Goal: Task Accomplishment & Management: Use online tool/utility

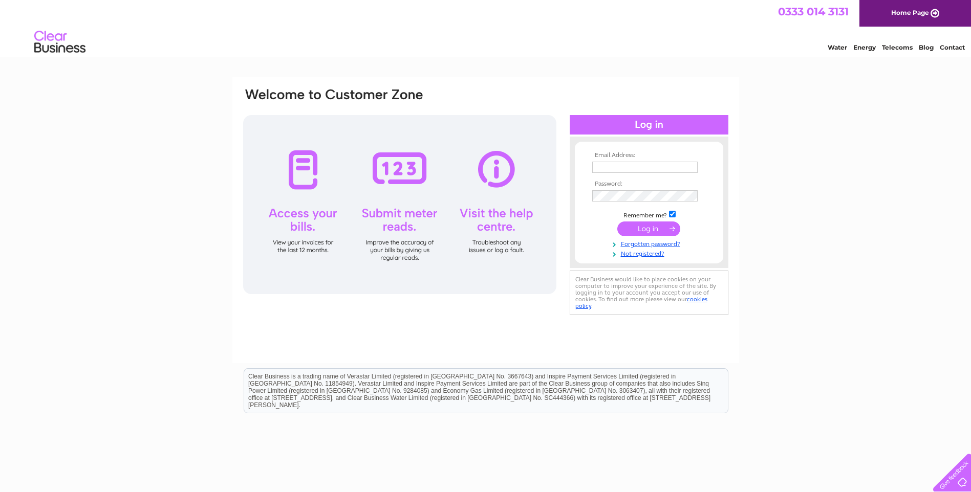
type input "derekcant@btinternet.com"
click at [647, 229] on input "submit" at bounding box center [648, 229] width 63 height 14
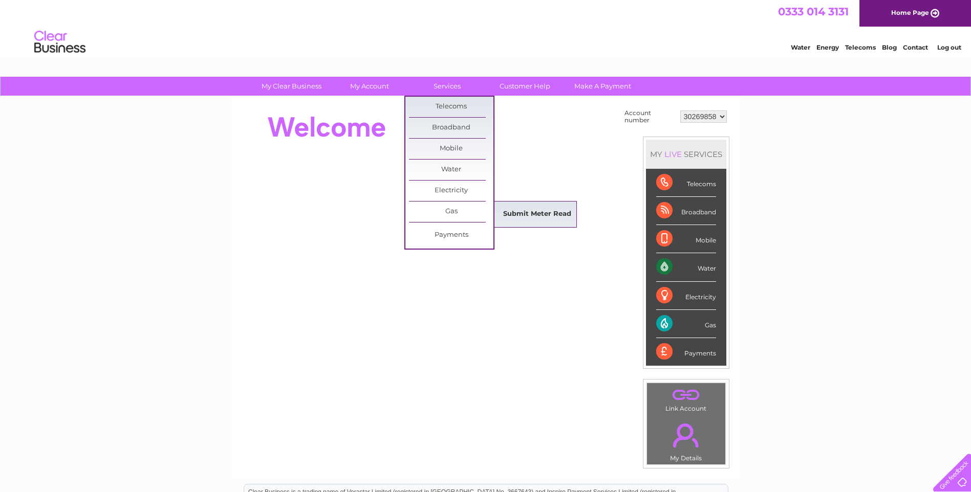
click at [538, 214] on link "Submit Meter Read" at bounding box center [537, 214] width 84 height 20
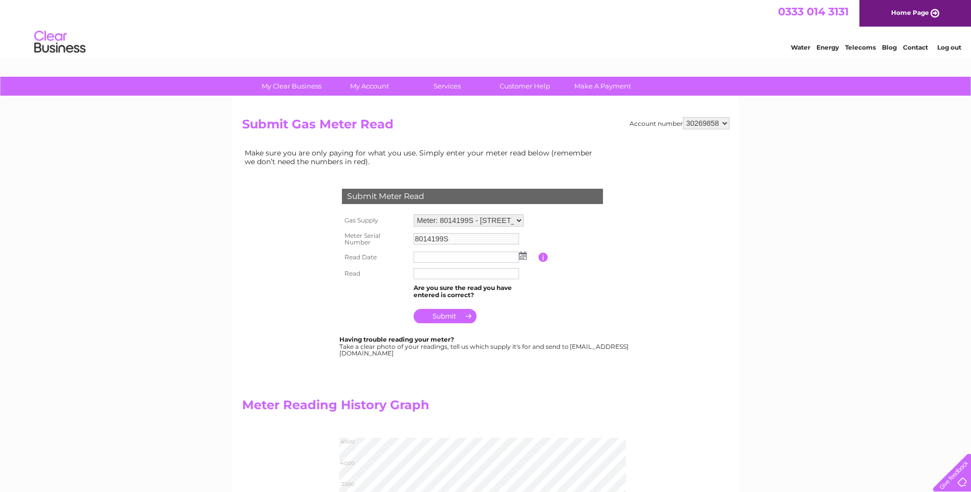
click at [523, 258] on img at bounding box center [523, 256] width 8 height 8
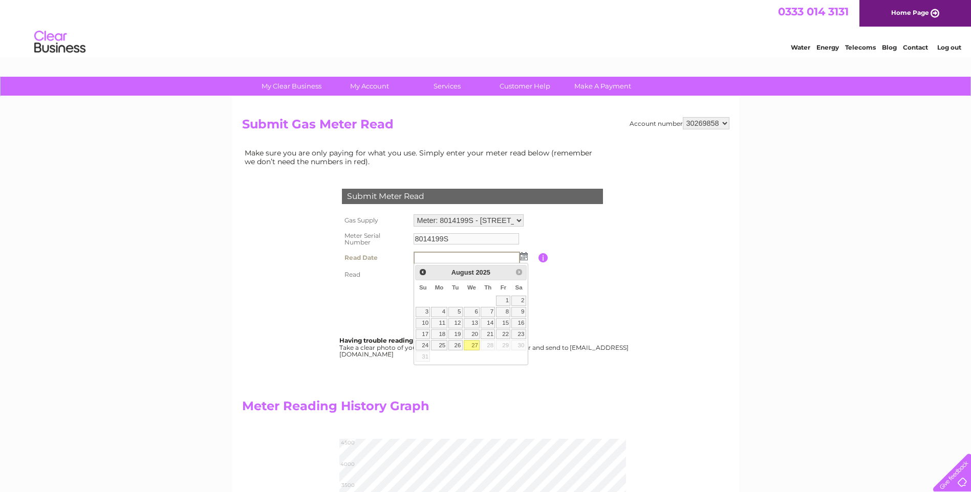
click at [473, 344] on link "27" at bounding box center [472, 345] width 16 height 10
type input "2025/08/27"
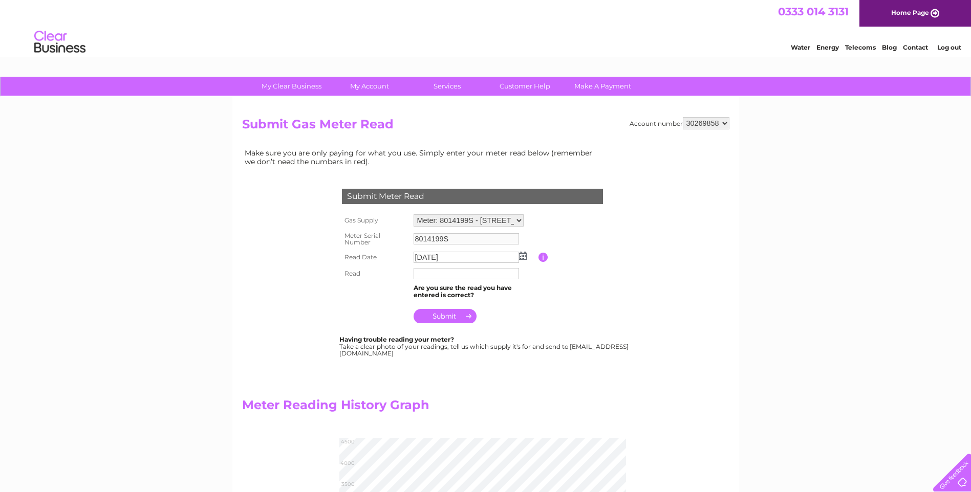
click at [419, 272] on input "text" at bounding box center [466, 273] width 105 height 11
type input "4366"
click at [446, 314] on input "submit" at bounding box center [445, 316] width 63 height 14
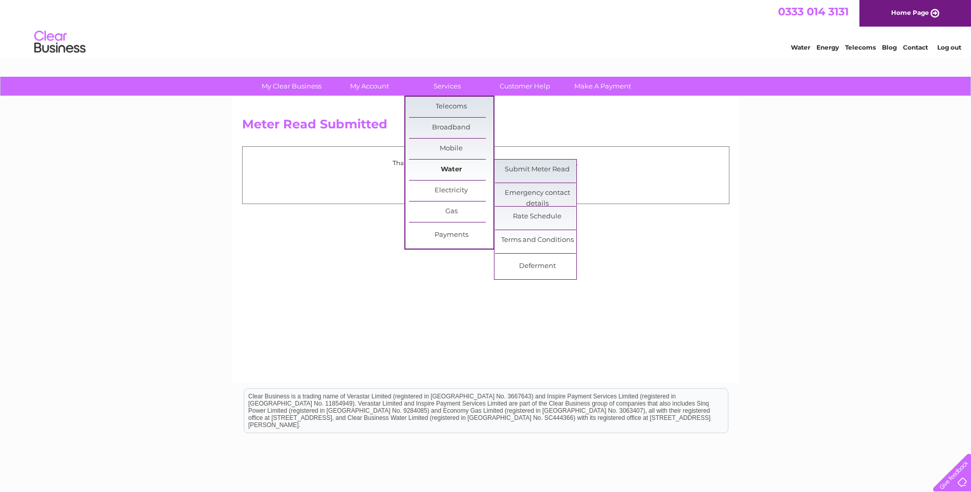
click at [452, 168] on link "Water" at bounding box center [451, 170] width 84 height 20
click at [540, 170] on link "Submit Meter Read" at bounding box center [537, 170] width 84 height 20
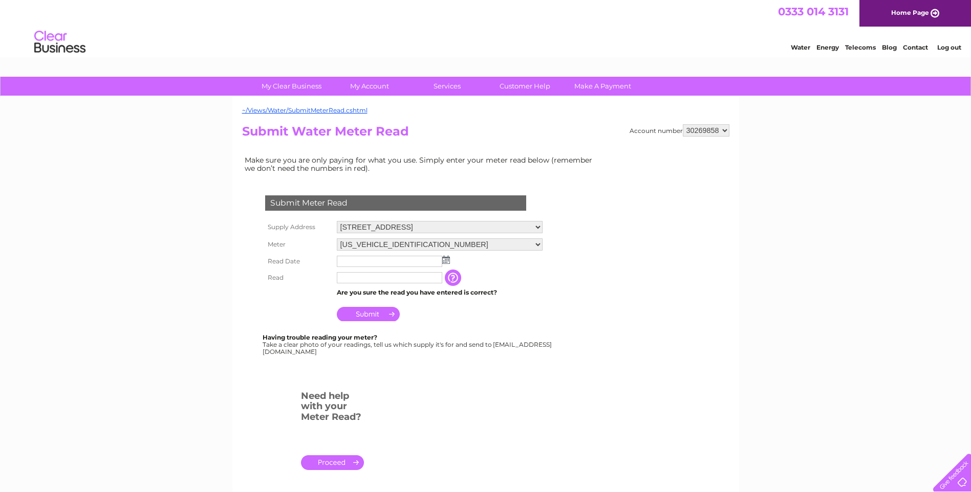
click at [446, 260] on img at bounding box center [446, 260] width 8 height 8
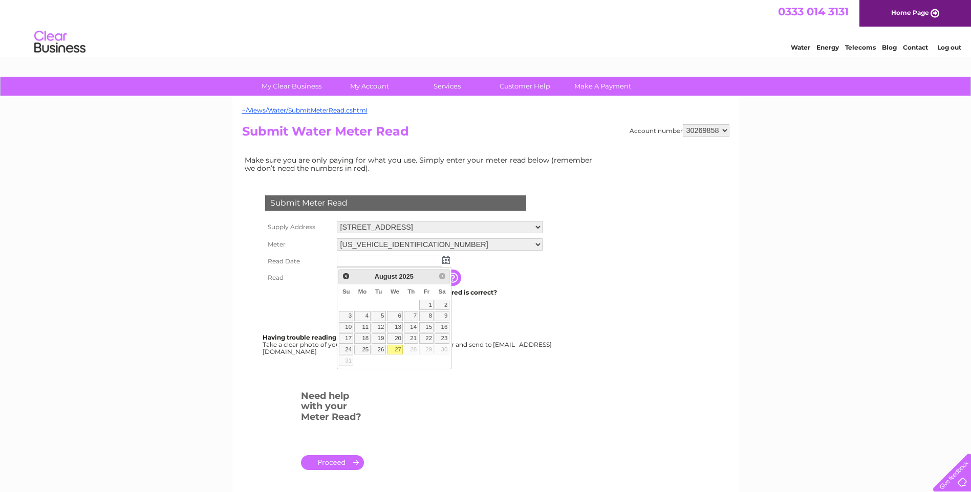
click at [399, 349] on link "27" at bounding box center [395, 350] width 16 height 10
type input "[DATE]"
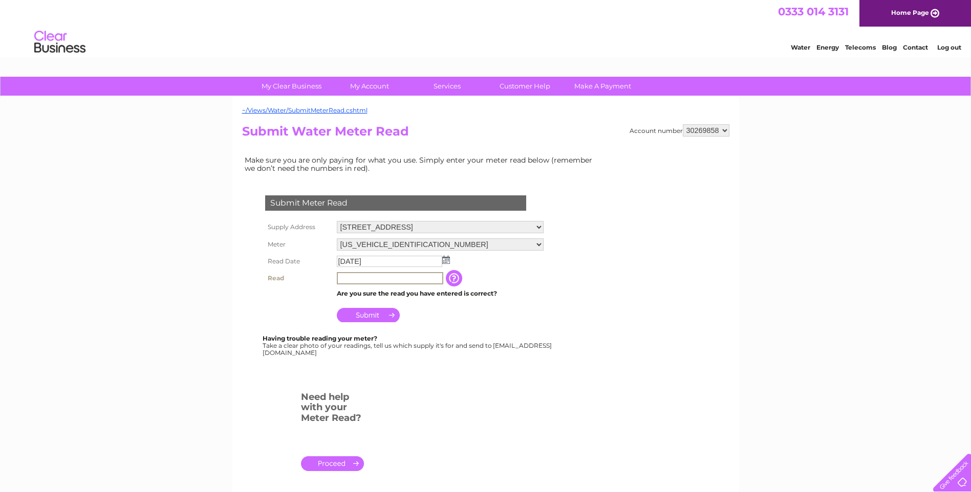
click at [339, 278] on input "text" at bounding box center [390, 278] width 106 height 12
type input "1880"
click at [373, 318] on input "Submit" at bounding box center [368, 314] width 63 height 14
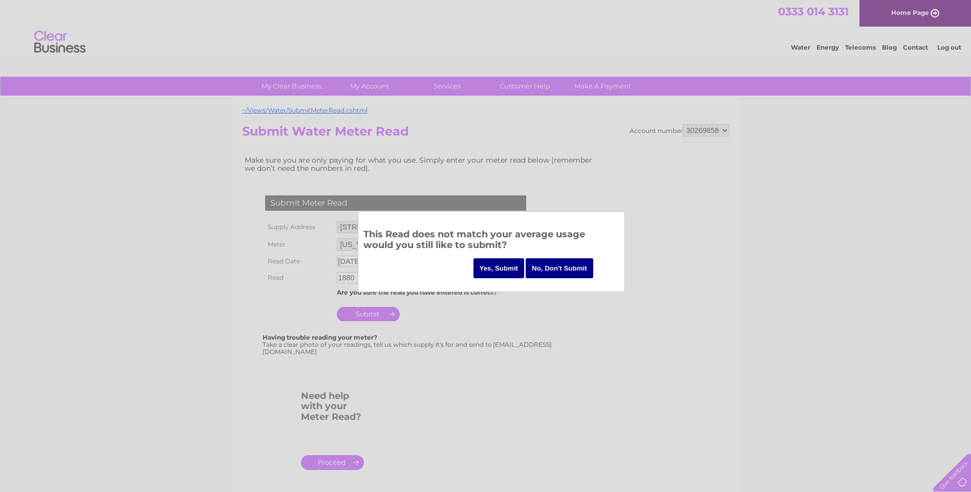
click at [500, 268] on input "Yes, Submit" at bounding box center [498, 268] width 51 height 20
